Goal: Information Seeking & Learning: Learn about a topic

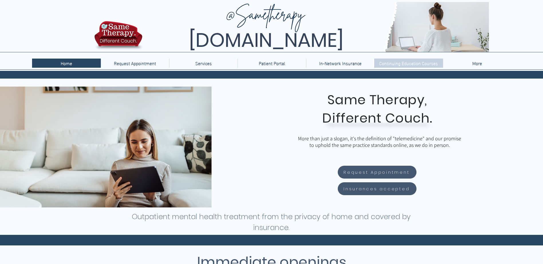
click at [389, 66] on p "Continuing Education Courses" at bounding box center [408, 63] width 64 height 9
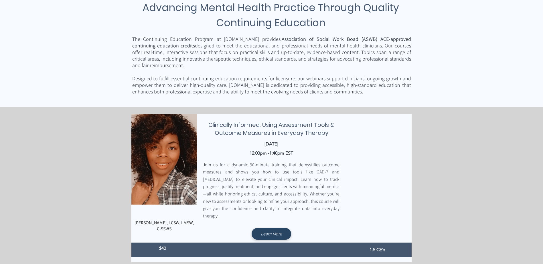
scroll to position [172, 0]
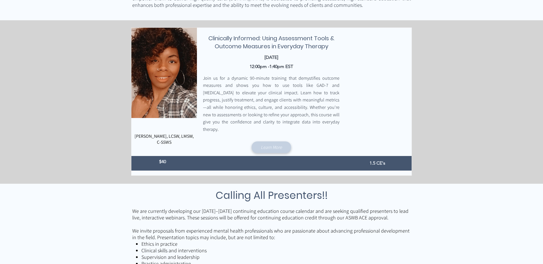
click at [265, 144] on span "Learn More" at bounding box center [271, 147] width 21 height 6
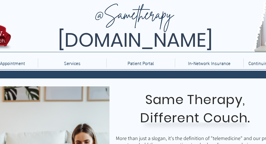
scroll to position [0, 114]
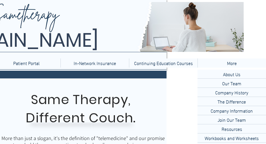
click at [227, 60] on p "More" at bounding box center [231, 63] width 15 height 9
click at [223, 76] on p "About Us" at bounding box center [231, 74] width 22 height 9
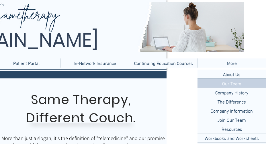
click at [230, 83] on p "Our Team" at bounding box center [231, 83] width 24 height 9
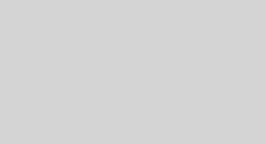
scroll to position [114, 0]
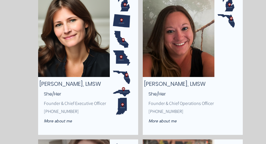
click at [84, 51] on img "main content" at bounding box center [74, 33] width 72 height 87
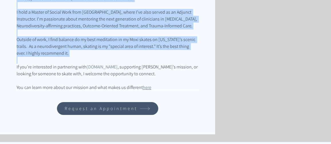
scroll to position [315, 0]
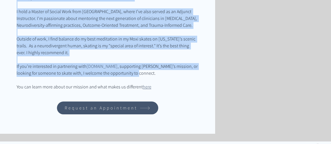
drag, startPoint x: 16, startPoint y: 33, endPoint x: 190, endPoint y: 83, distance: 181.4
drag, startPoint x: 190, startPoint y: 83, endPoint x: 149, endPoint y: 23, distance: 73.4
copy div "< Lore Ipsum Dolorsitam, CONS Adi/Eli Seddoei & Tempo Incididun Utlabor E do m …"
